Goal: Information Seeking & Learning: Check status

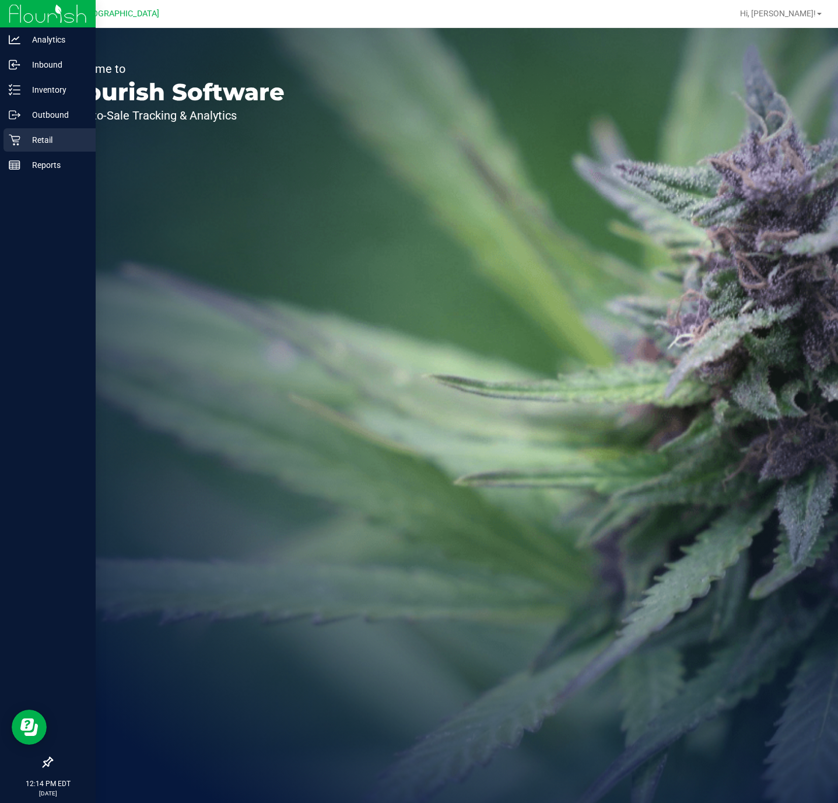
click at [24, 148] on div "Retail" at bounding box center [49, 139] width 92 height 23
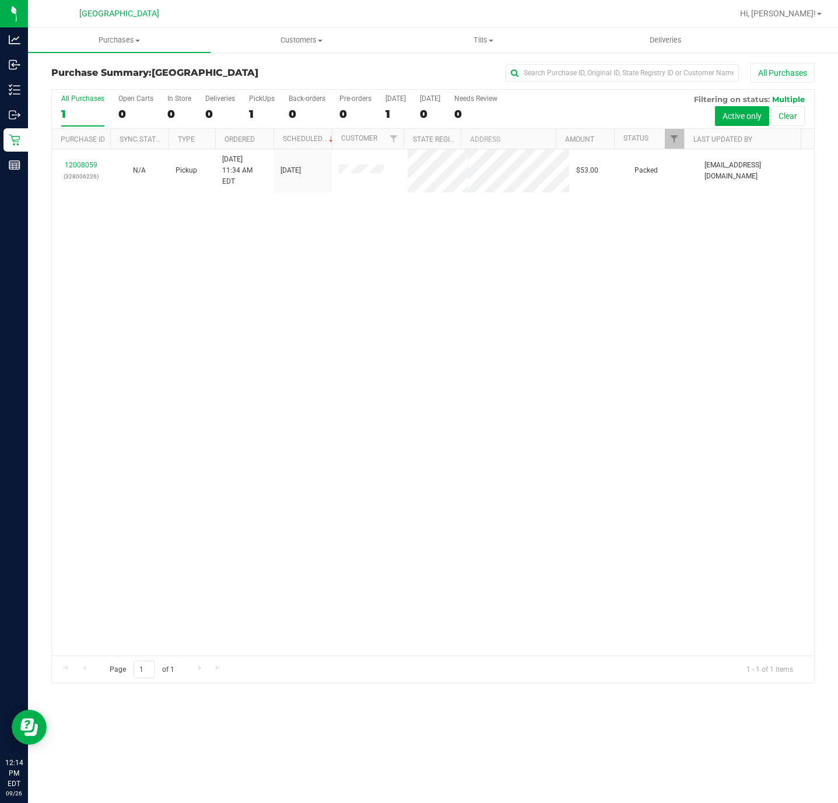
click at [268, 254] on div "12008059 (328006226) N/A Pickup [DATE] 11:34 AM EDT 9/26/2025 $53.00 Packed [EM…" at bounding box center [433, 402] width 762 height 506
click at [304, 70] on h3 "Purchase Summary: [GEOGRAPHIC_DATA]" at bounding box center [178, 73] width 254 height 10
drag, startPoint x: 185, startPoint y: 318, endPoint x: 78, endPoint y: 216, distance: 148.9
click at [183, 318] on div "12008059 (328006226) N/A Pickup [DATE] 11:34 AM EDT 9/26/2025 $53.00 Packed [EM…" at bounding box center [433, 402] width 762 height 506
click at [117, 38] on span "Purchases" at bounding box center [119, 40] width 183 height 10
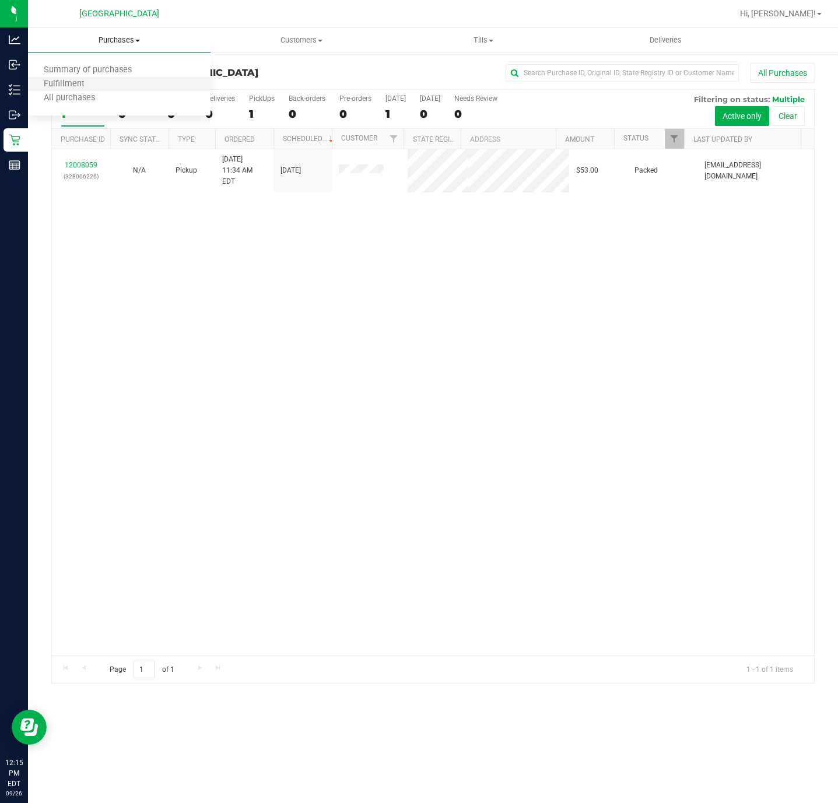
click at [110, 78] on li "Fulfillment" at bounding box center [119, 85] width 183 height 14
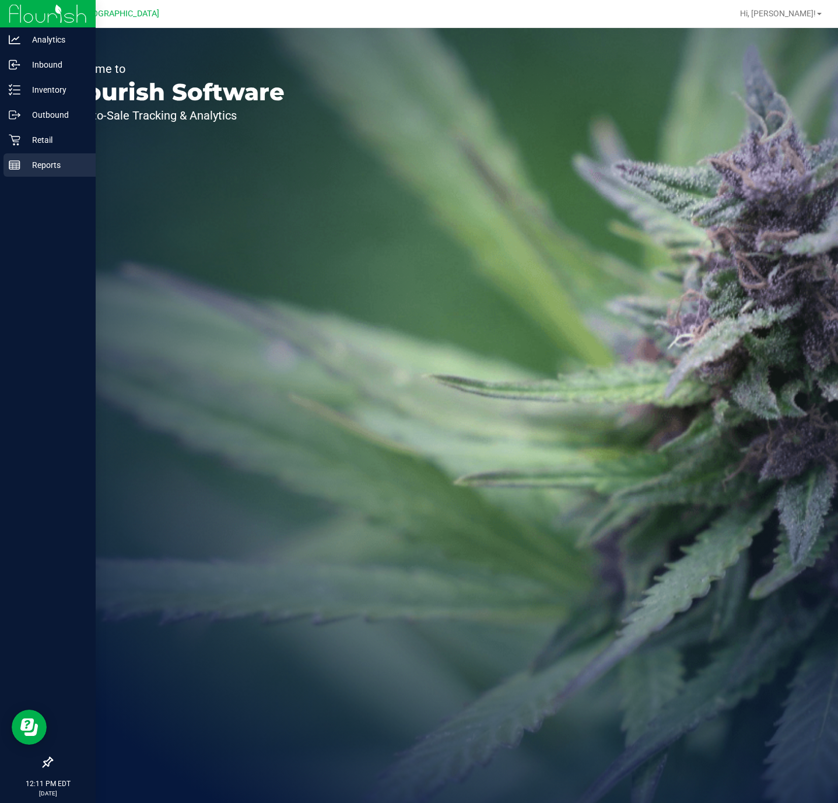
click at [48, 161] on p "Reports" at bounding box center [55, 165] width 70 height 14
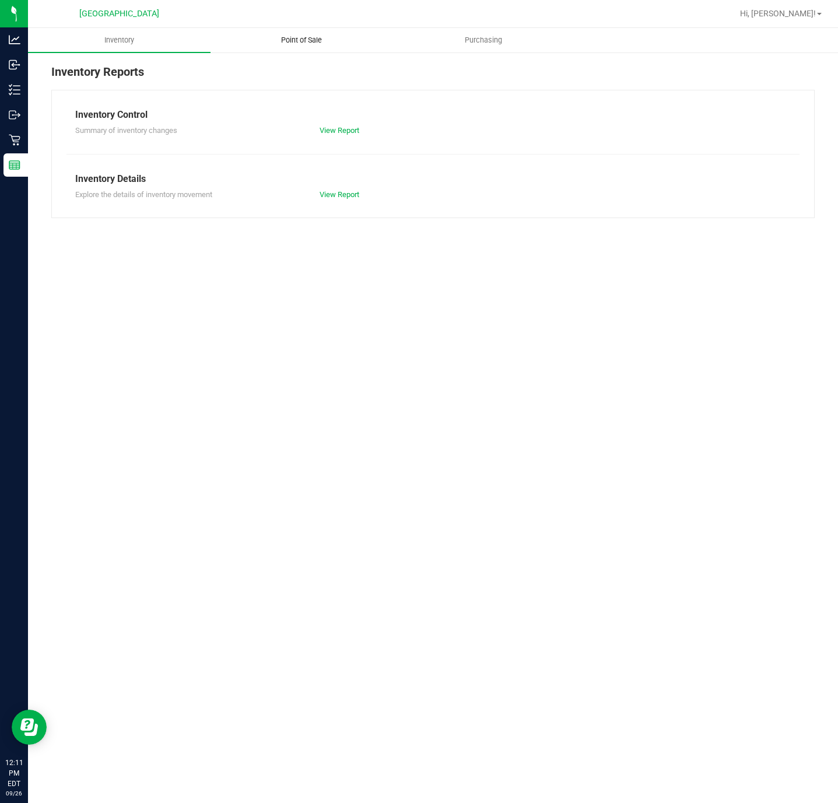
click at [290, 44] on span "Point of Sale" at bounding box center [301, 40] width 72 height 10
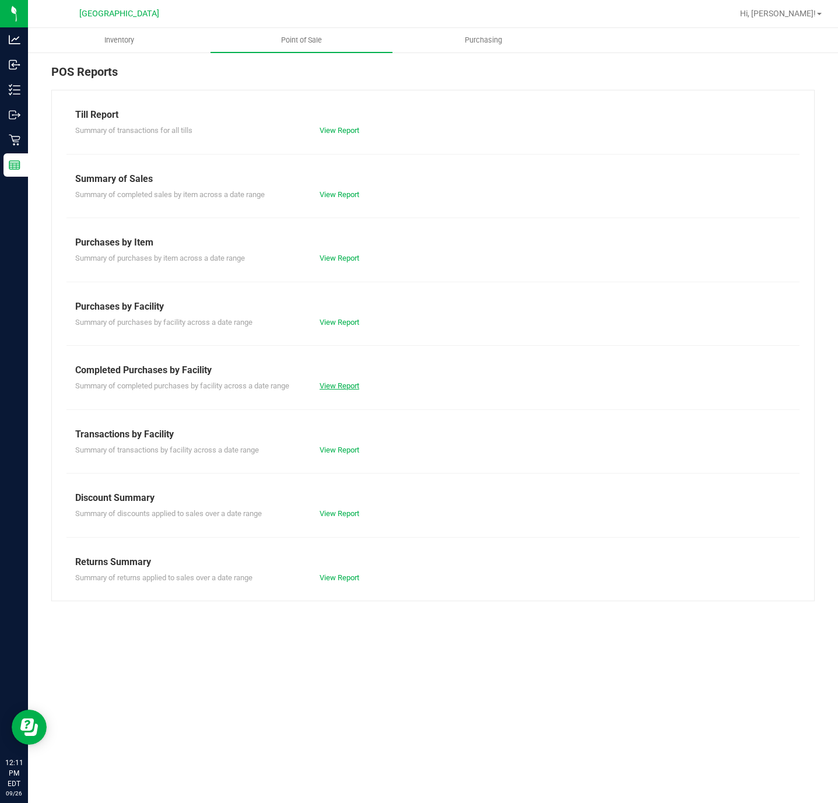
click at [353, 388] on link "View Report" at bounding box center [340, 385] width 40 height 9
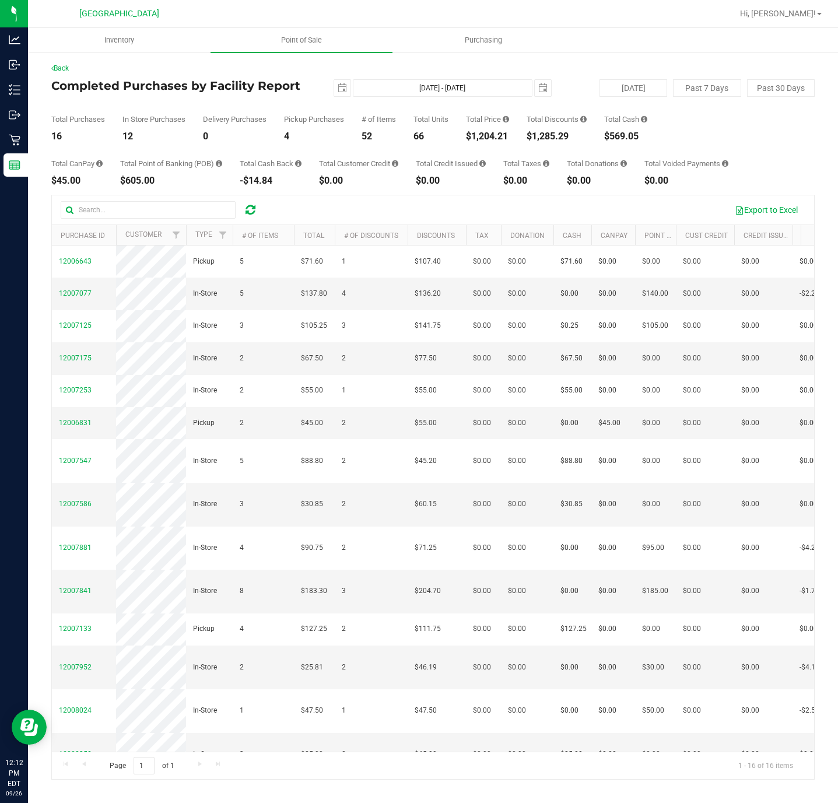
scroll to position [0, 654]
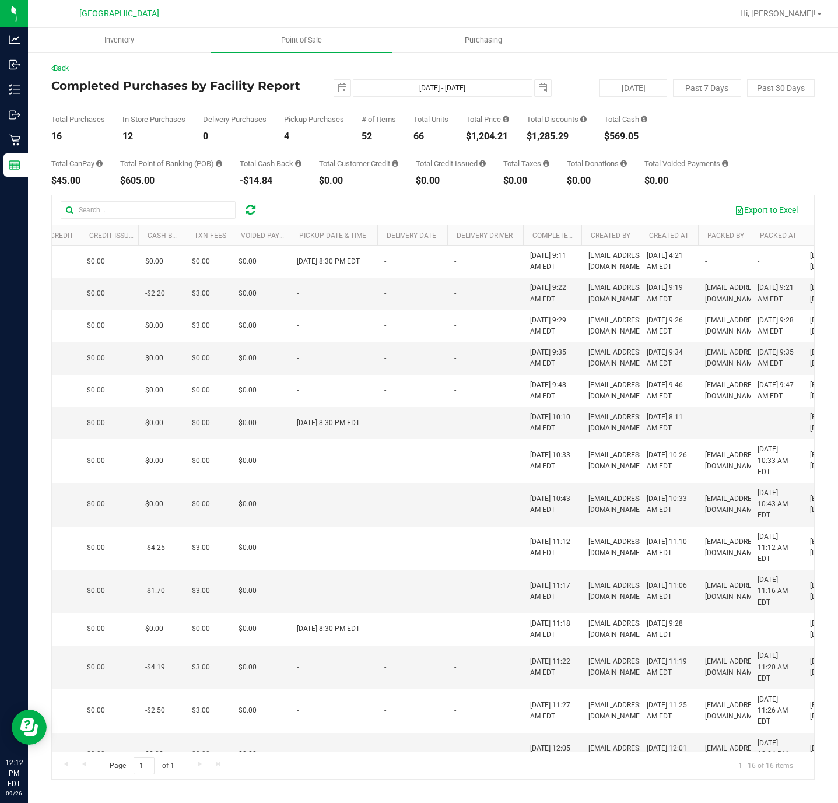
click at [529, 231] on th "Completed At" at bounding box center [552, 235] width 58 height 20
click at [551, 233] on link "Completed At" at bounding box center [565, 235] width 64 height 8
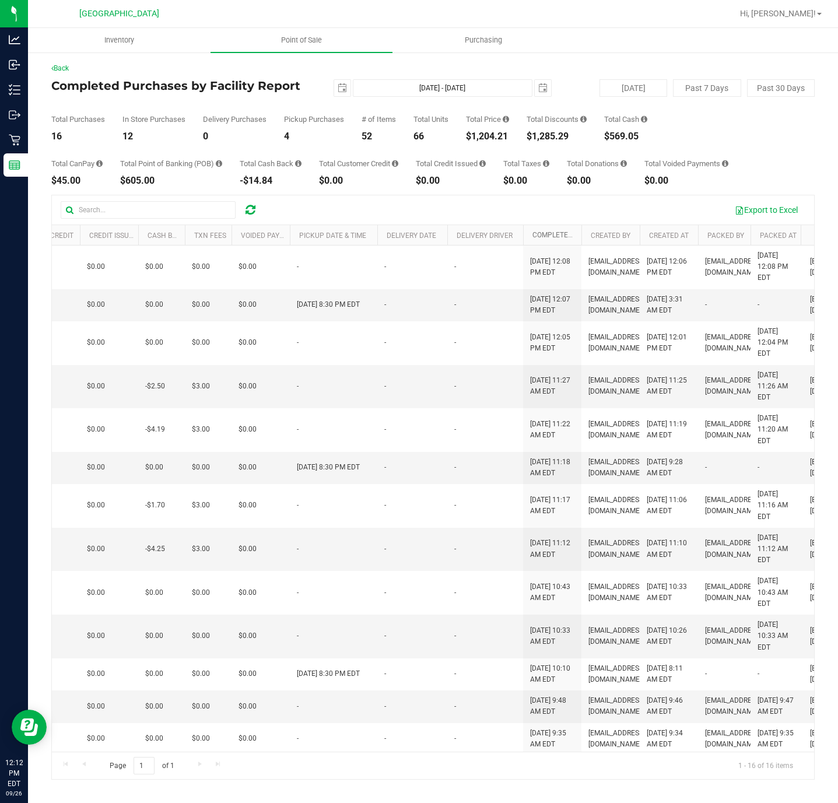
scroll to position [0, 0]
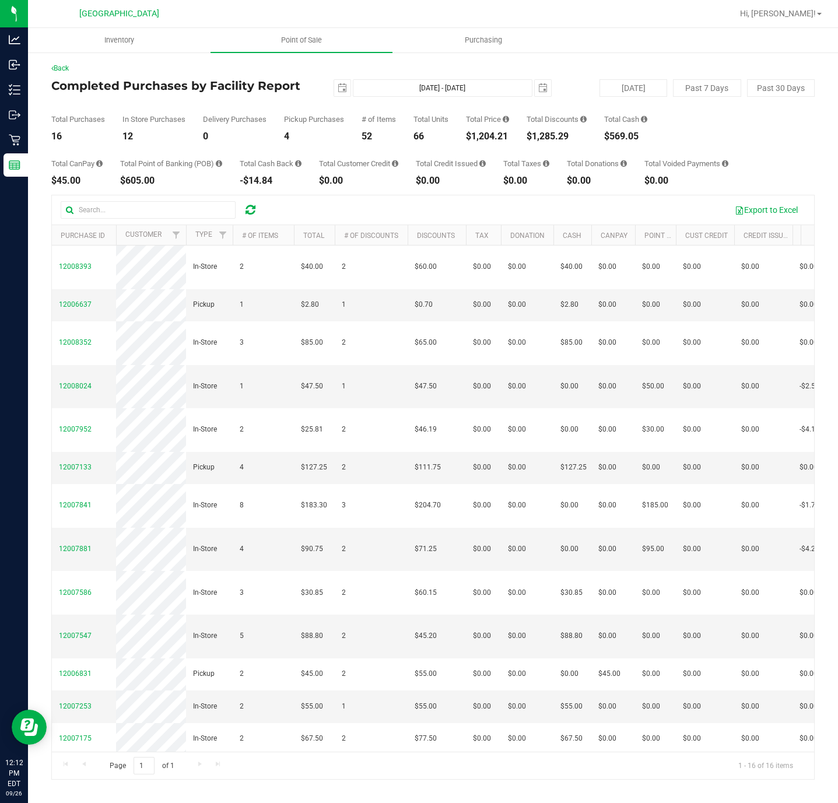
click at [490, 129] on div "Total Price $1,204.21" at bounding box center [487, 128] width 43 height 26
click at [492, 129] on div "Total Price $1,204.21" at bounding box center [487, 128] width 43 height 26
copy div "1,204.21"
click at [298, 33] on uib-tab-heading "Point of Sale" at bounding box center [302, 40] width 183 height 24
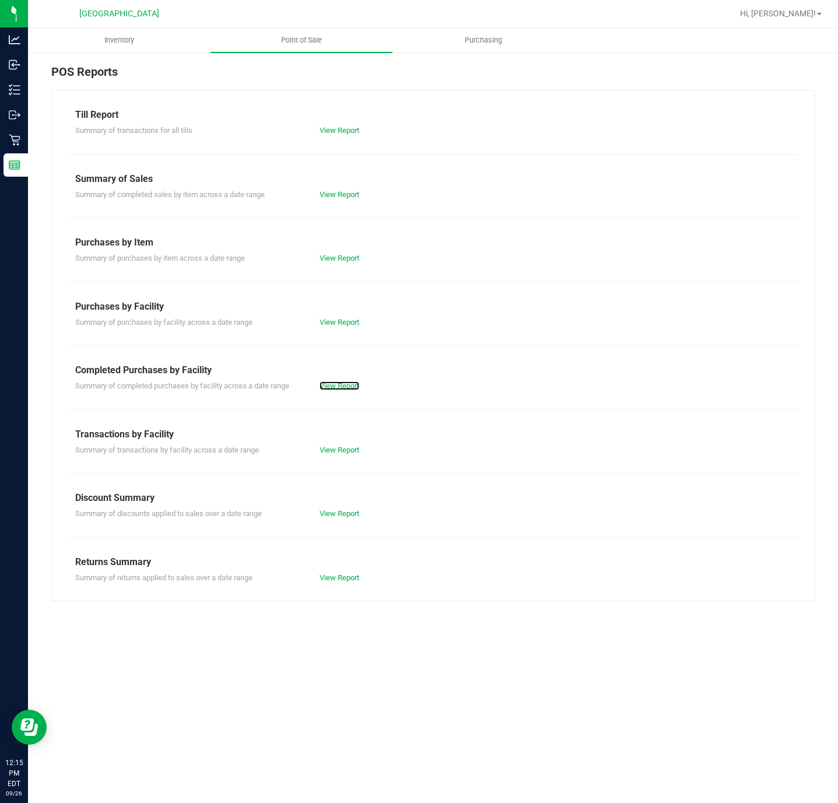
click at [344, 387] on link "View Report" at bounding box center [340, 385] width 40 height 9
